Goal: Navigation & Orientation: Find specific page/section

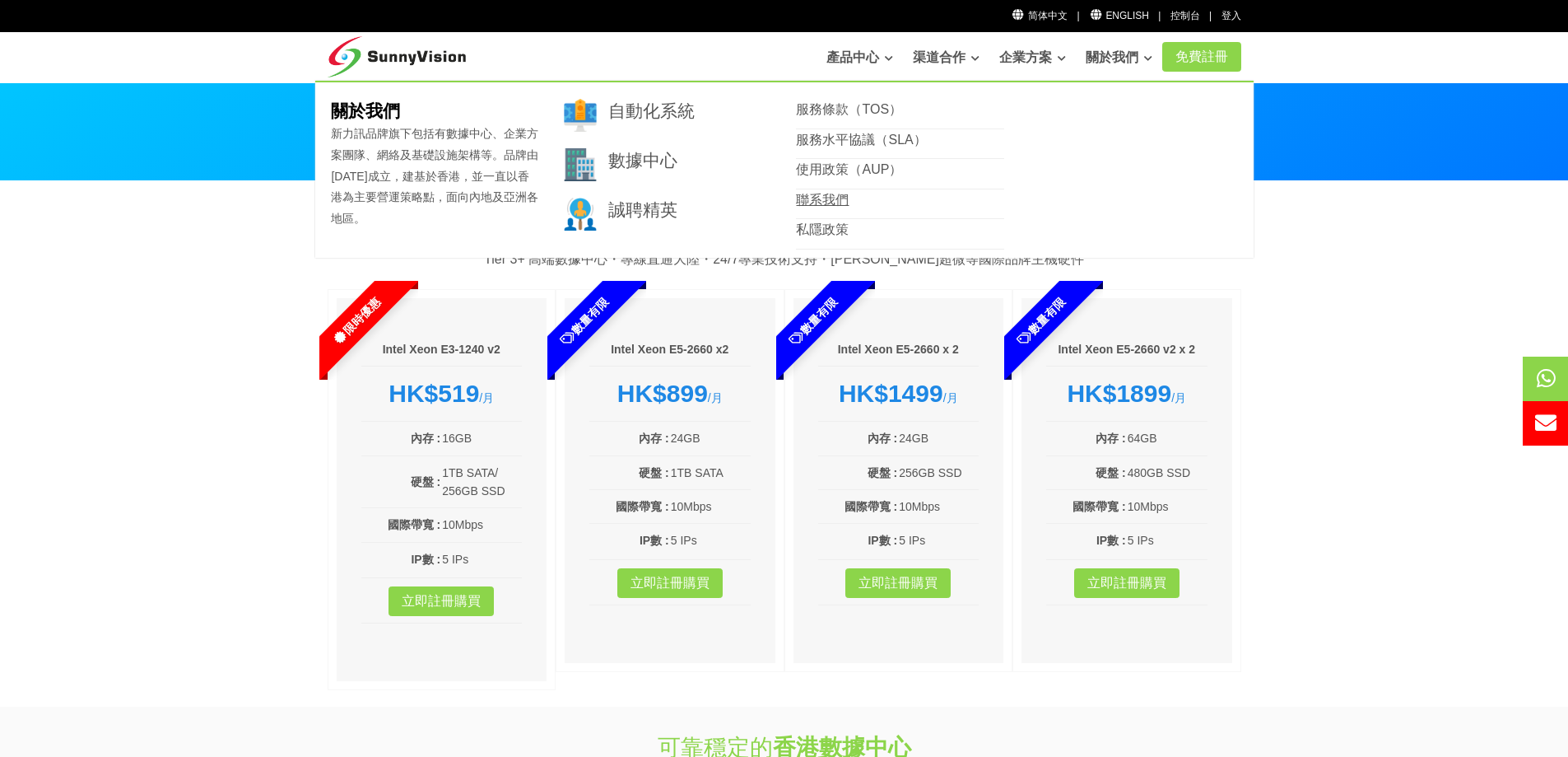
click at [830, 198] on link "聯系我們" at bounding box center [822, 200] width 53 height 14
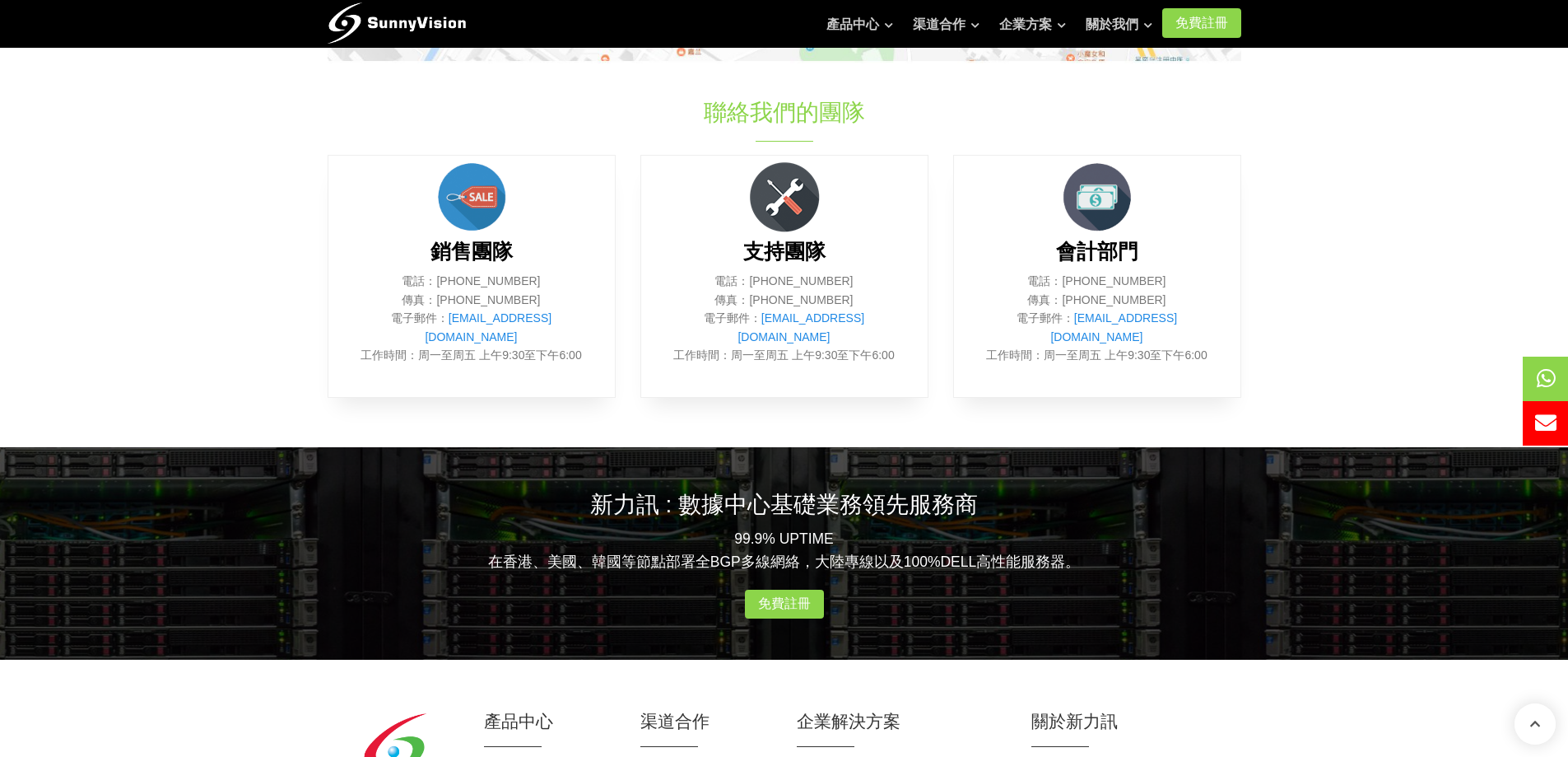
scroll to position [940, 0]
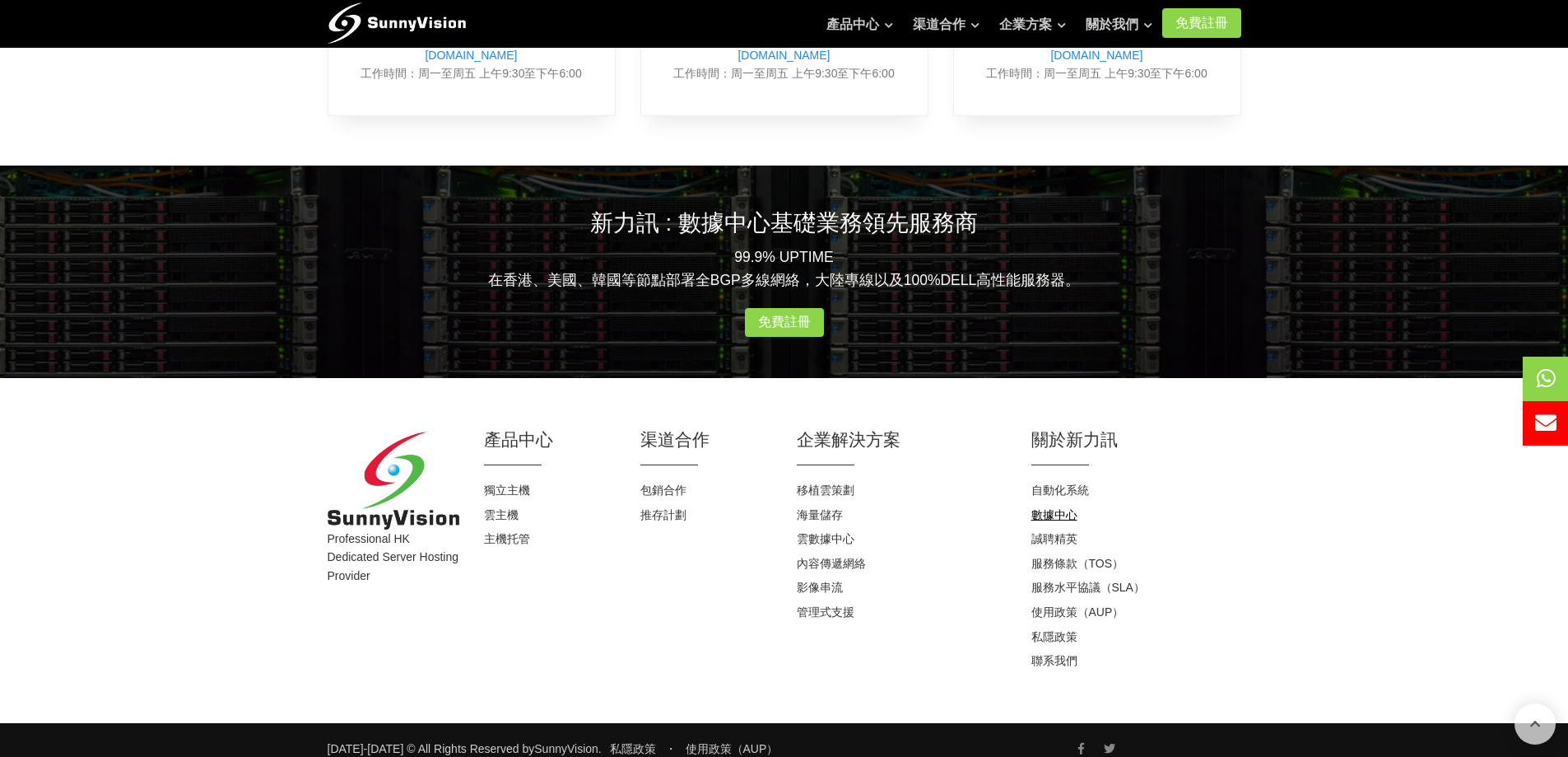
click at [1074, 508] on link "數據中心" at bounding box center [1054, 514] width 46 height 13
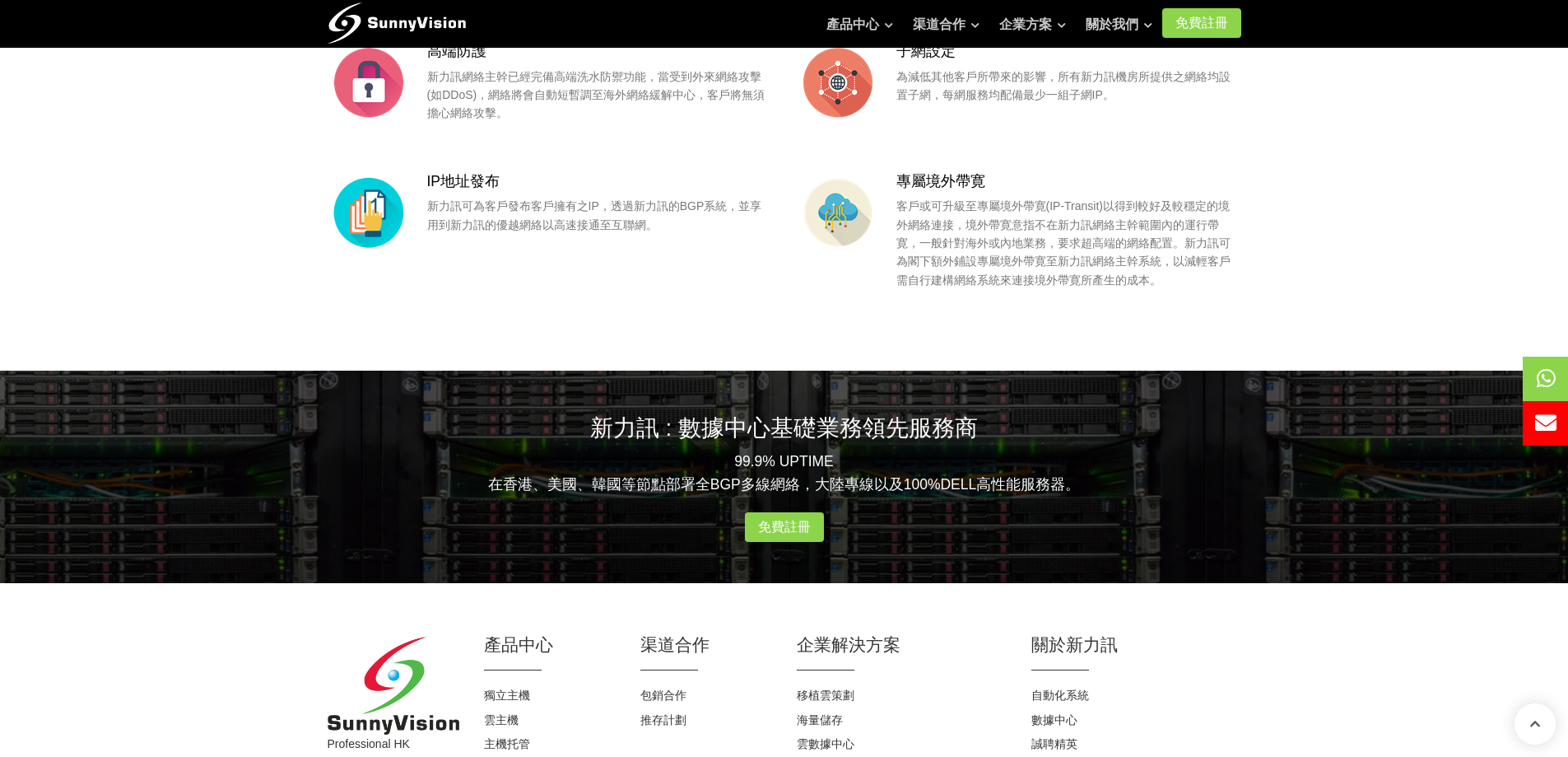
scroll to position [1665, 0]
